Goal: Task Accomplishment & Management: Understand process/instructions

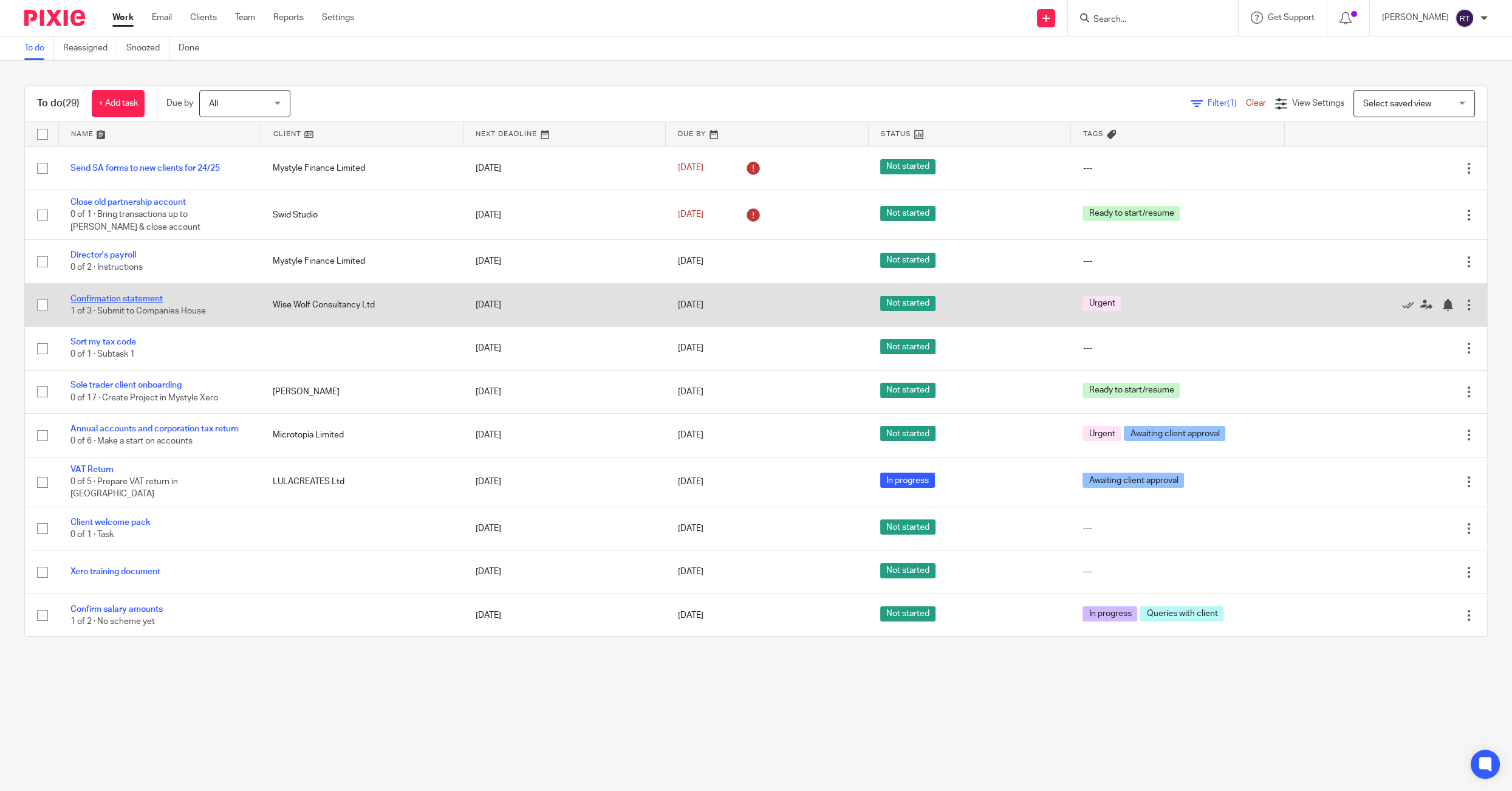
click at [134, 303] on link "Confirmation statement" at bounding box center [116, 299] width 92 height 9
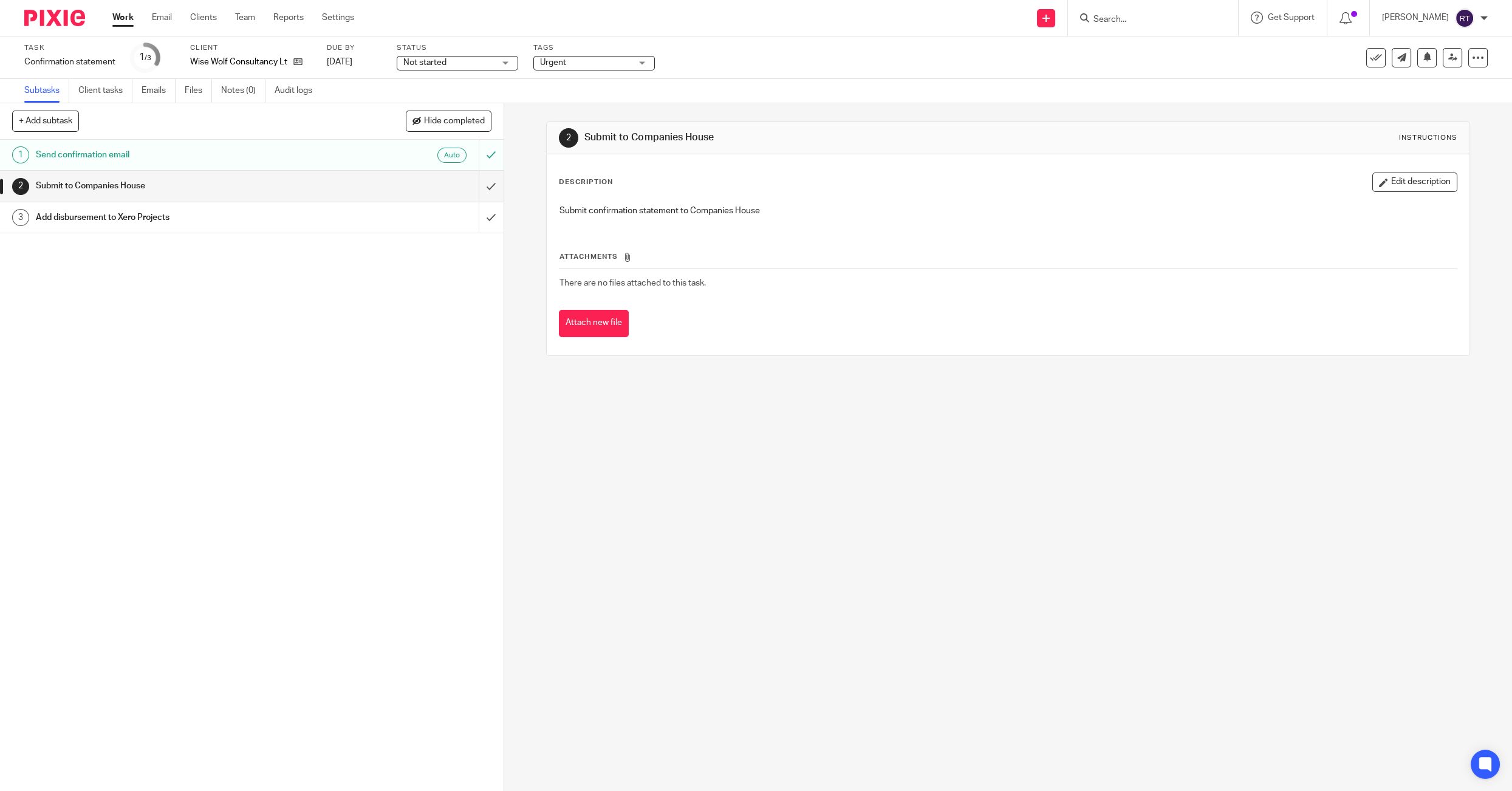
click at [339, 157] on div "Auto" at bounding box center [394, 155] width 143 height 15
